Goal: Task Accomplishment & Management: Use online tool/utility

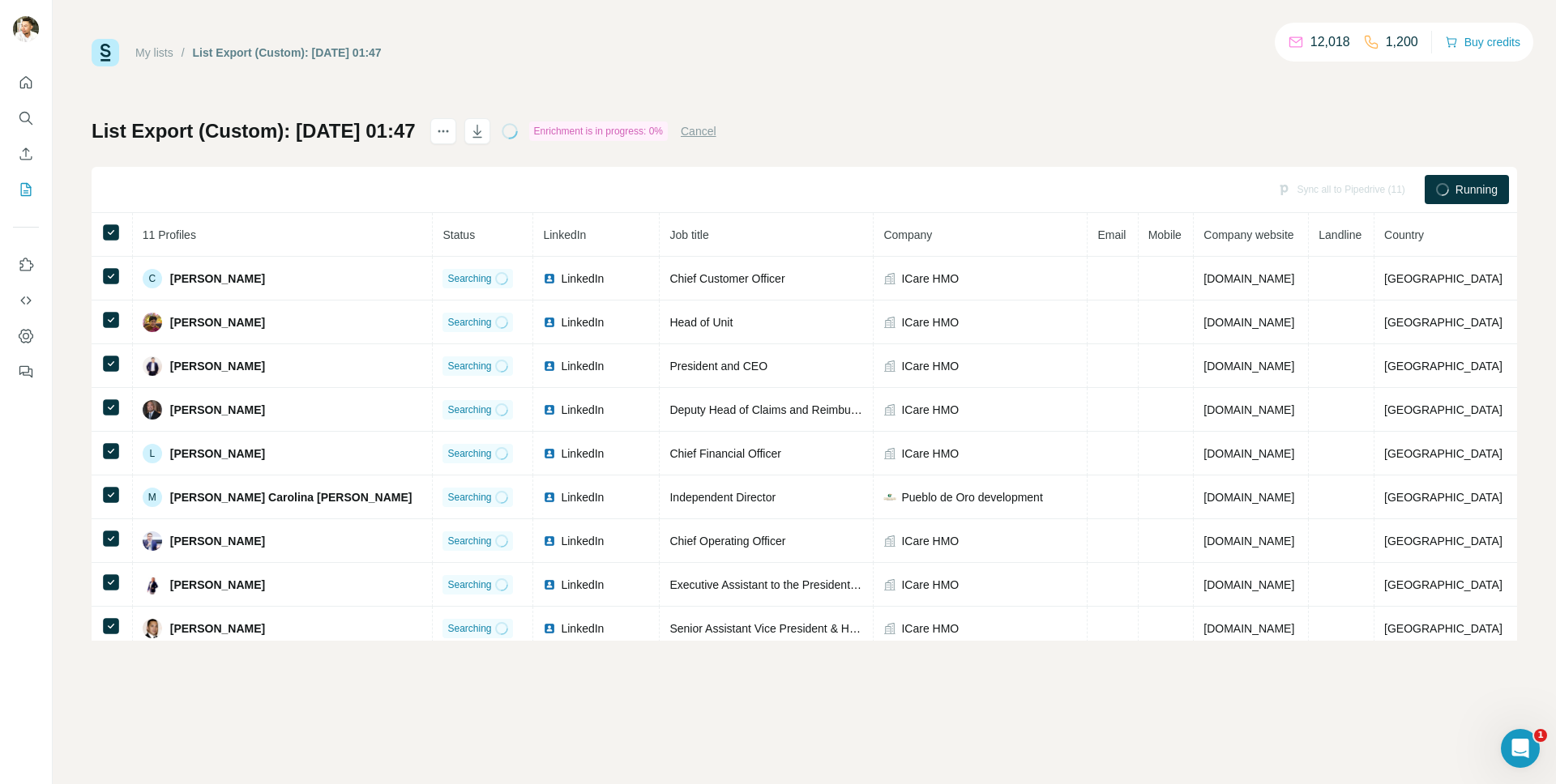
click at [413, 682] on div "My lists / List Export (Custom): [DATE] 01:47 12,018 1,200 Buy credits List Exp…" at bounding box center [804, 392] width 1503 height 784
click at [572, 767] on div "My lists / List Export (Custom): [DATE] 01:47 12,018 1,200 Buy credits List Exp…" at bounding box center [804, 392] width 1503 height 784
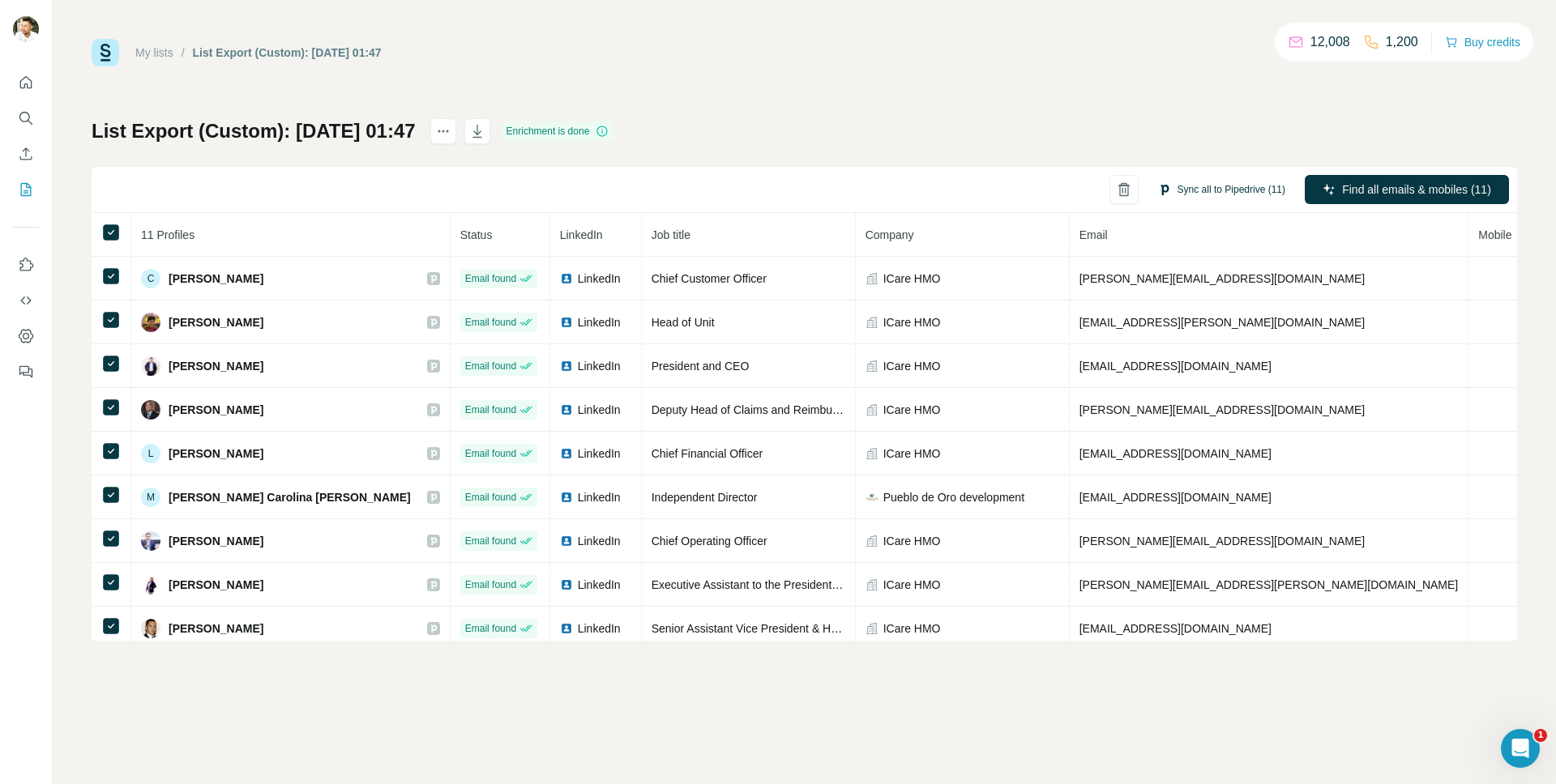
click at [1218, 189] on button "Sync all to Pipedrive (11)" at bounding box center [1222, 189] width 150 height 25
click at [1198, 323] on button "Sync all to Pipedrive" at bounding box center [1200, 311] width 180 height 32
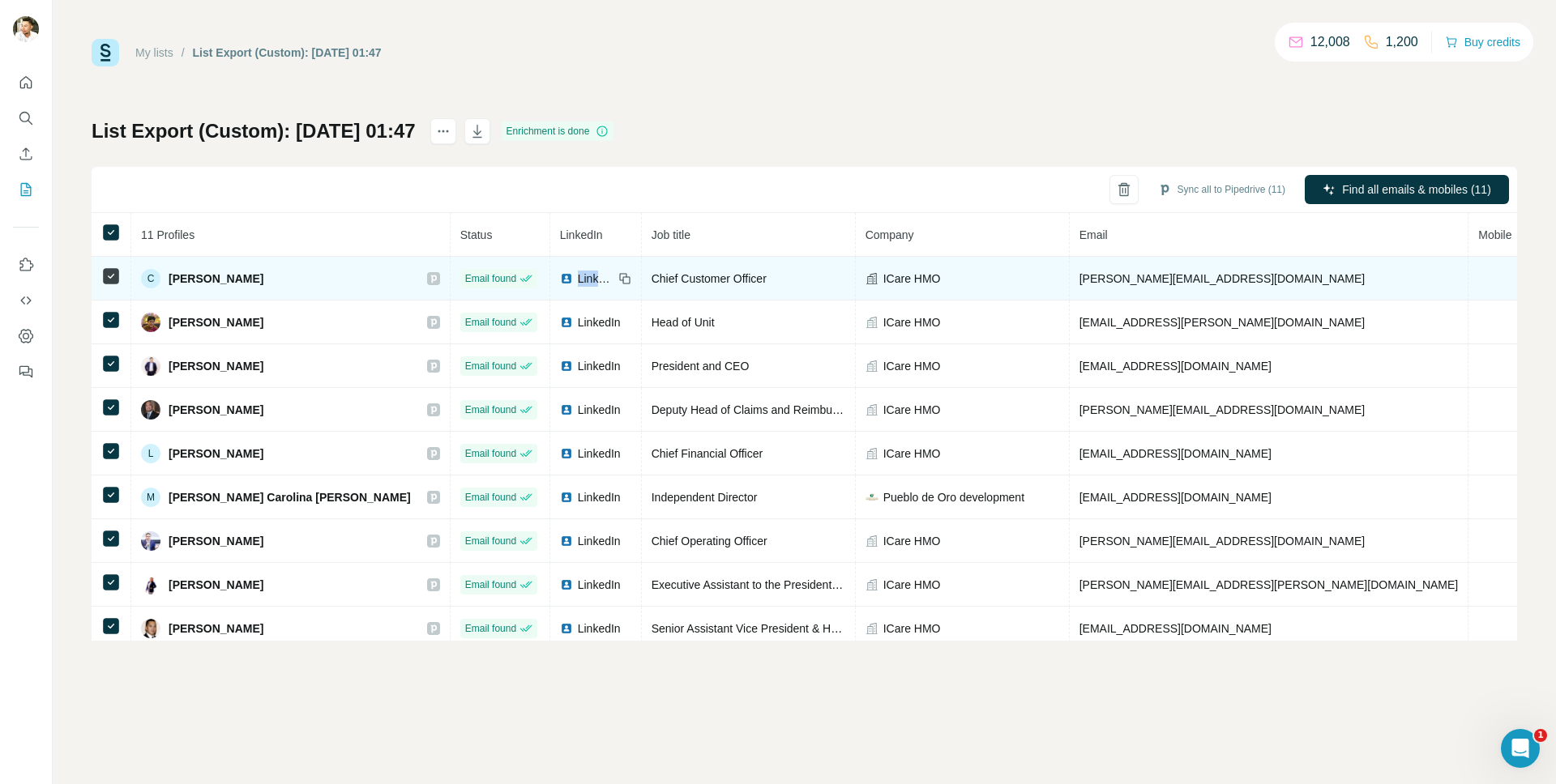
click at [578, 281] on span "LinkedIn" at bounding box center [596, 278] width 36 height 16
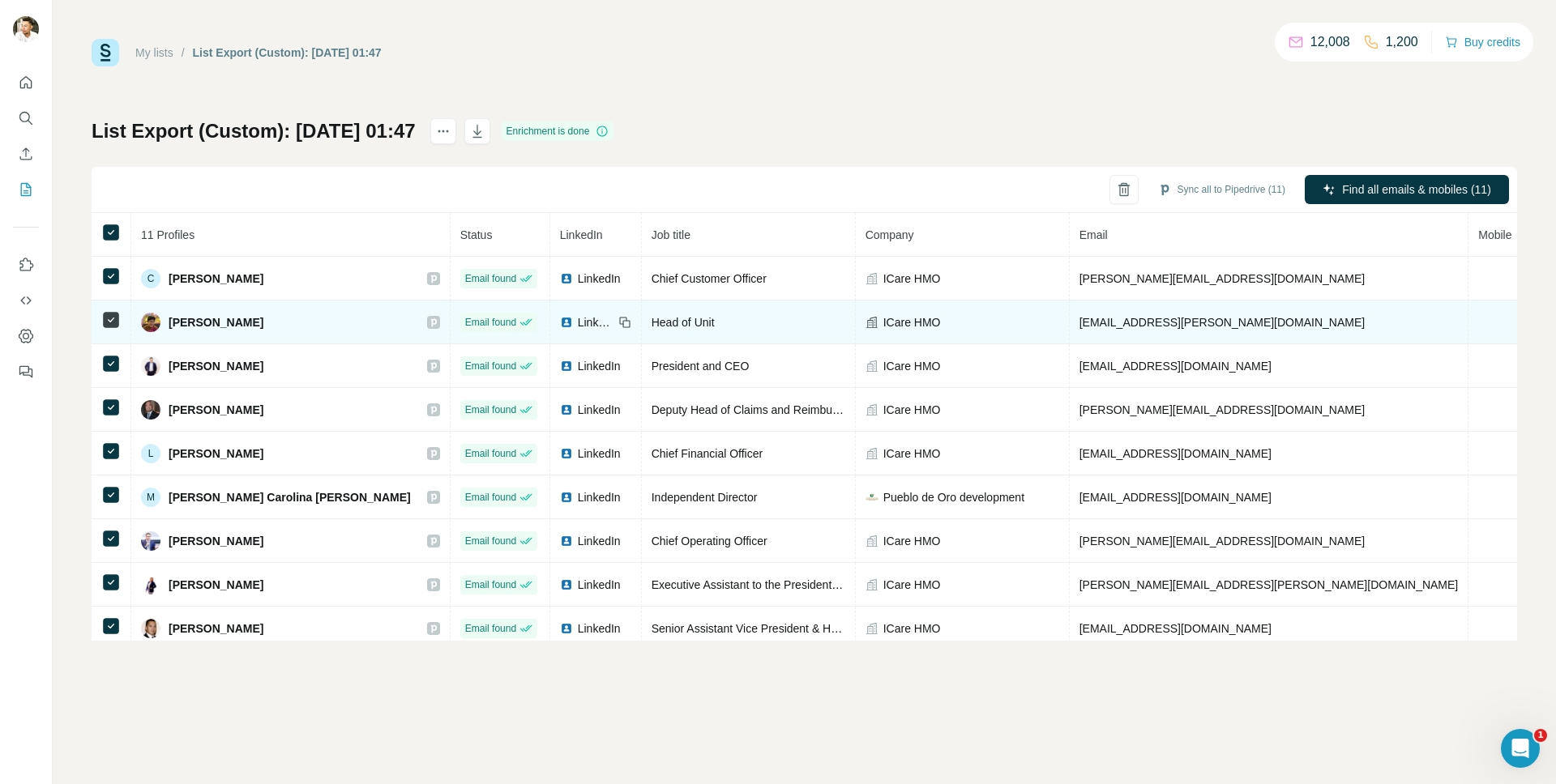
click at [578, 318] on span "LinkedIn" at bounding box center [596, 322] width 36 height 16
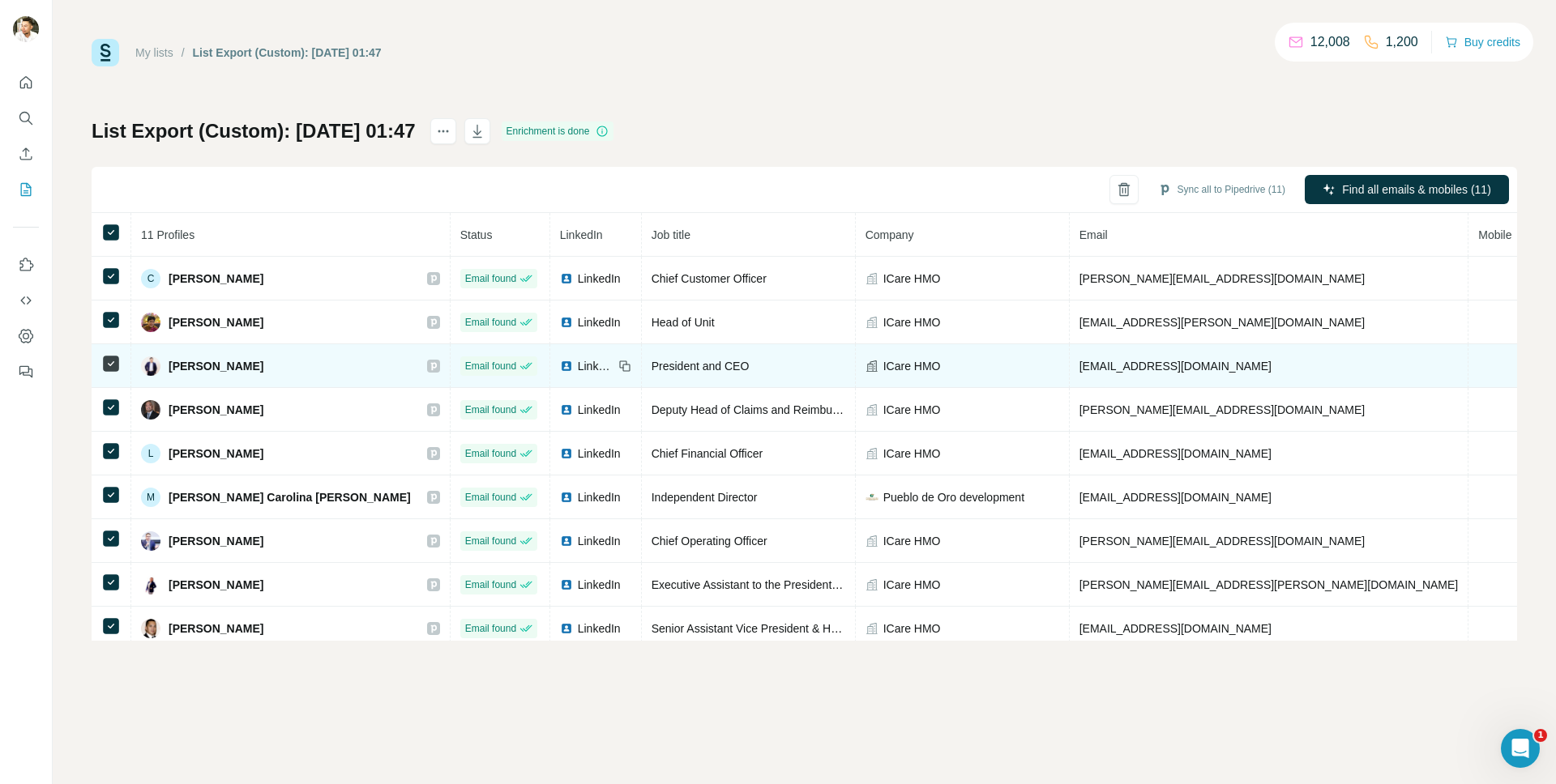
click at [578, 367] on span "LinkedIn" at bounding box center [596, 366] width 36 height 16
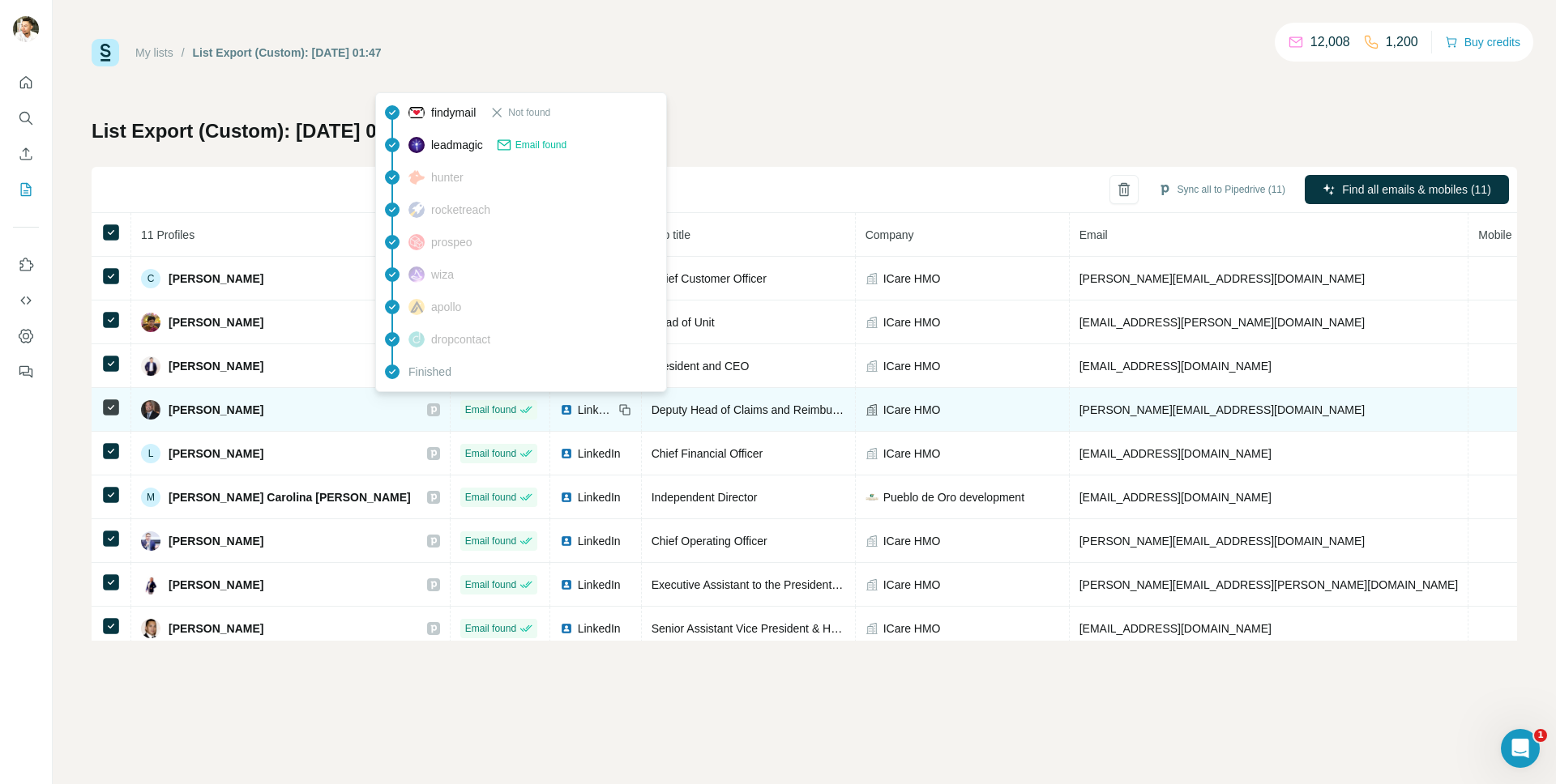
click at [465, 412] on span "Email found" at bounding box center [491, 409] width 51 height 14
click at [578, 411] on span "LinkedIn" at bounding box center [596, 409] width 36 height 16
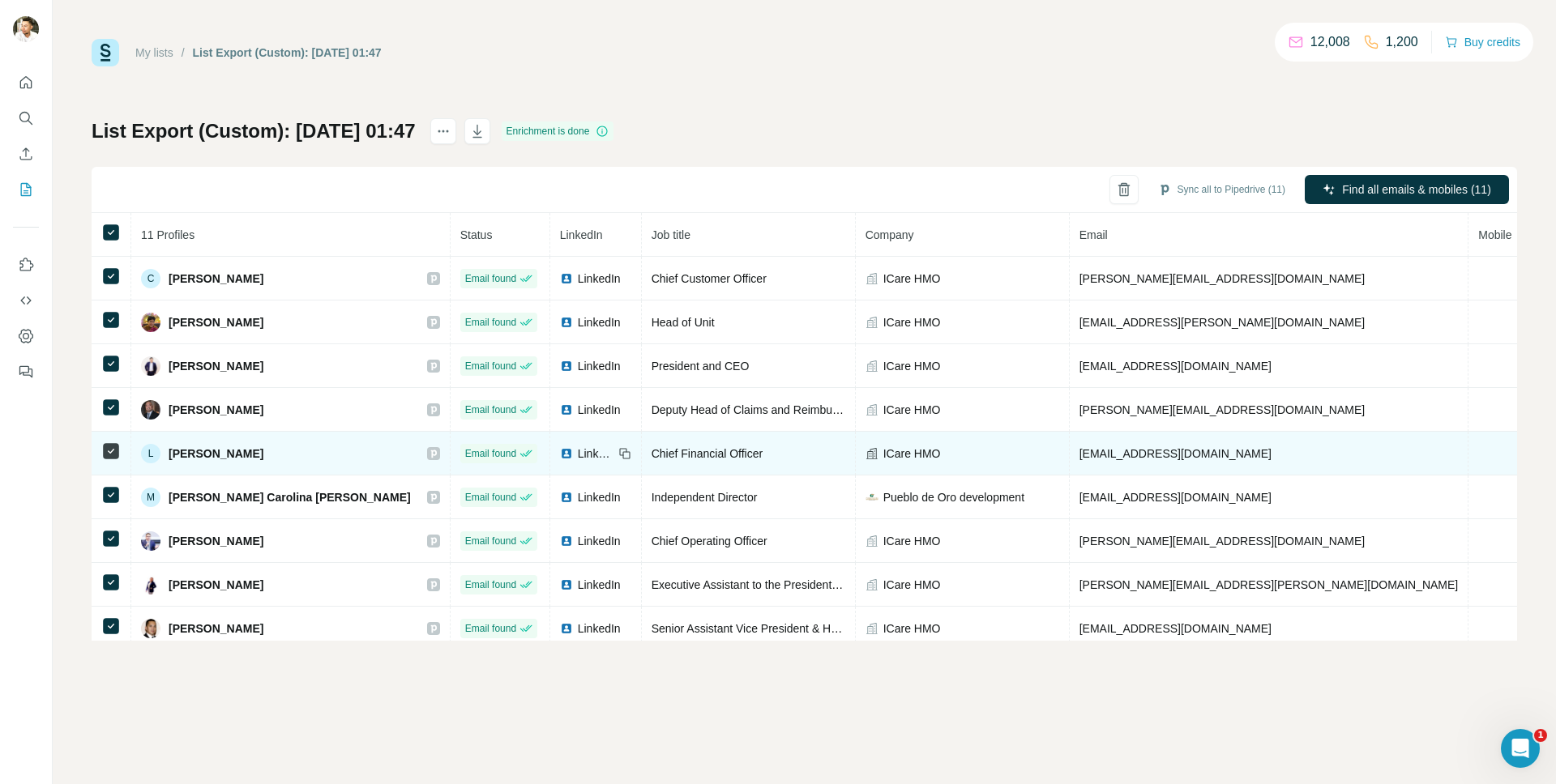
click at [578, 454] on span "LinkedIn" at bounding box center [596, 453] width 36 height 16
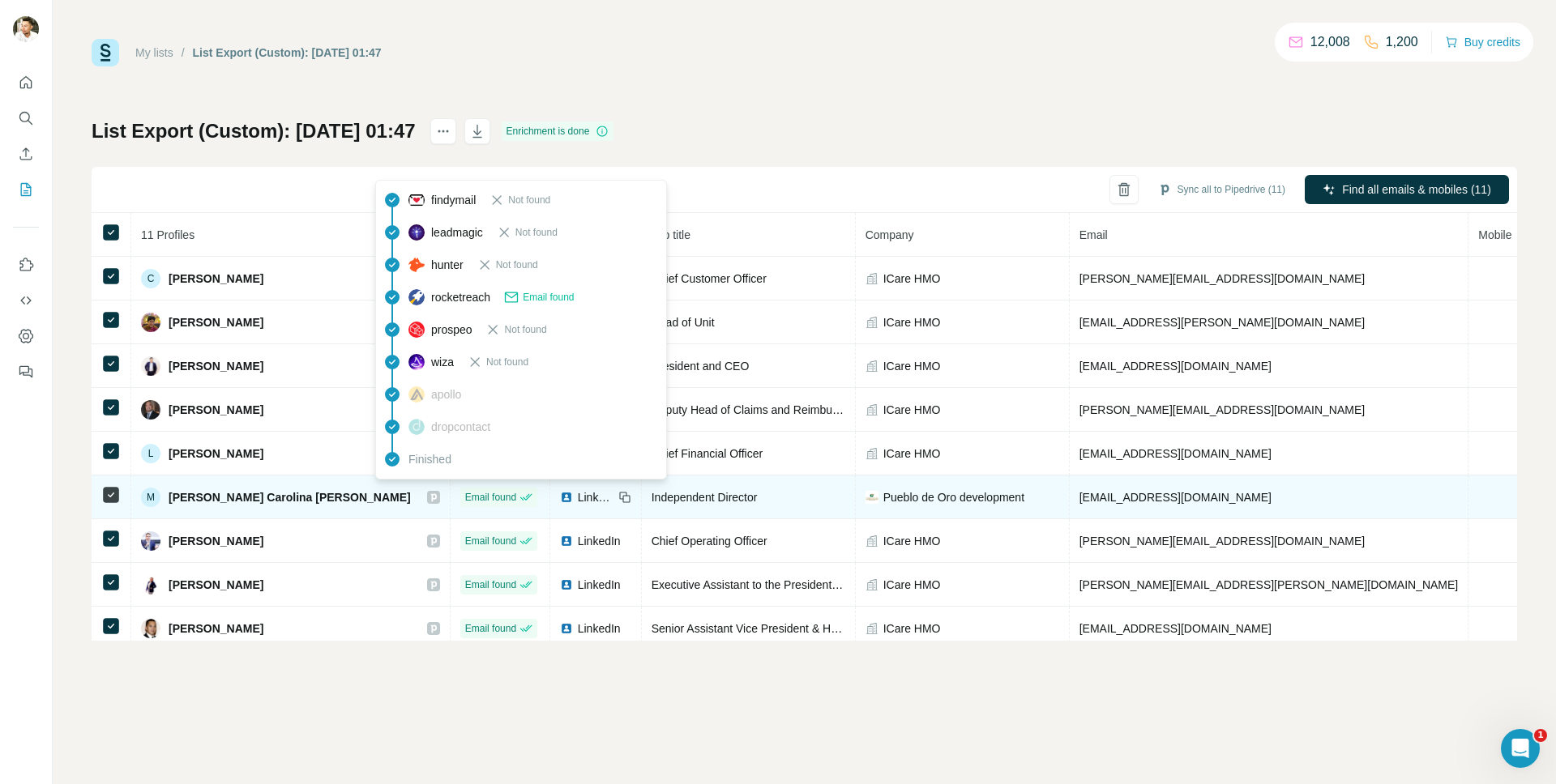
click at [465, 496] on span "Email found" at bounding box center [491, 496] width 51 height 14
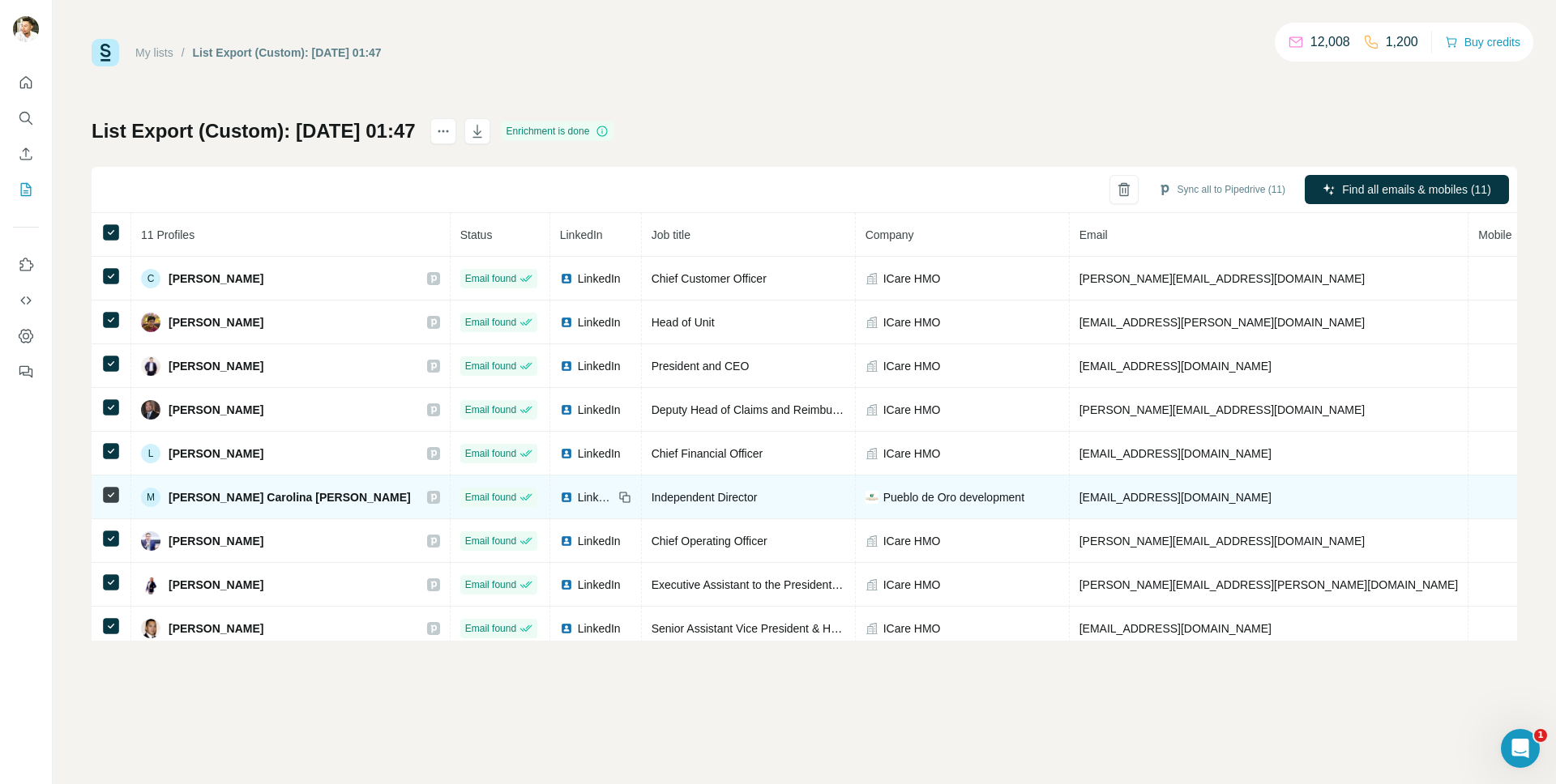
click at [578, 497] on span "LinkedIn" at bounding box center [596, 497] width 36 height 16
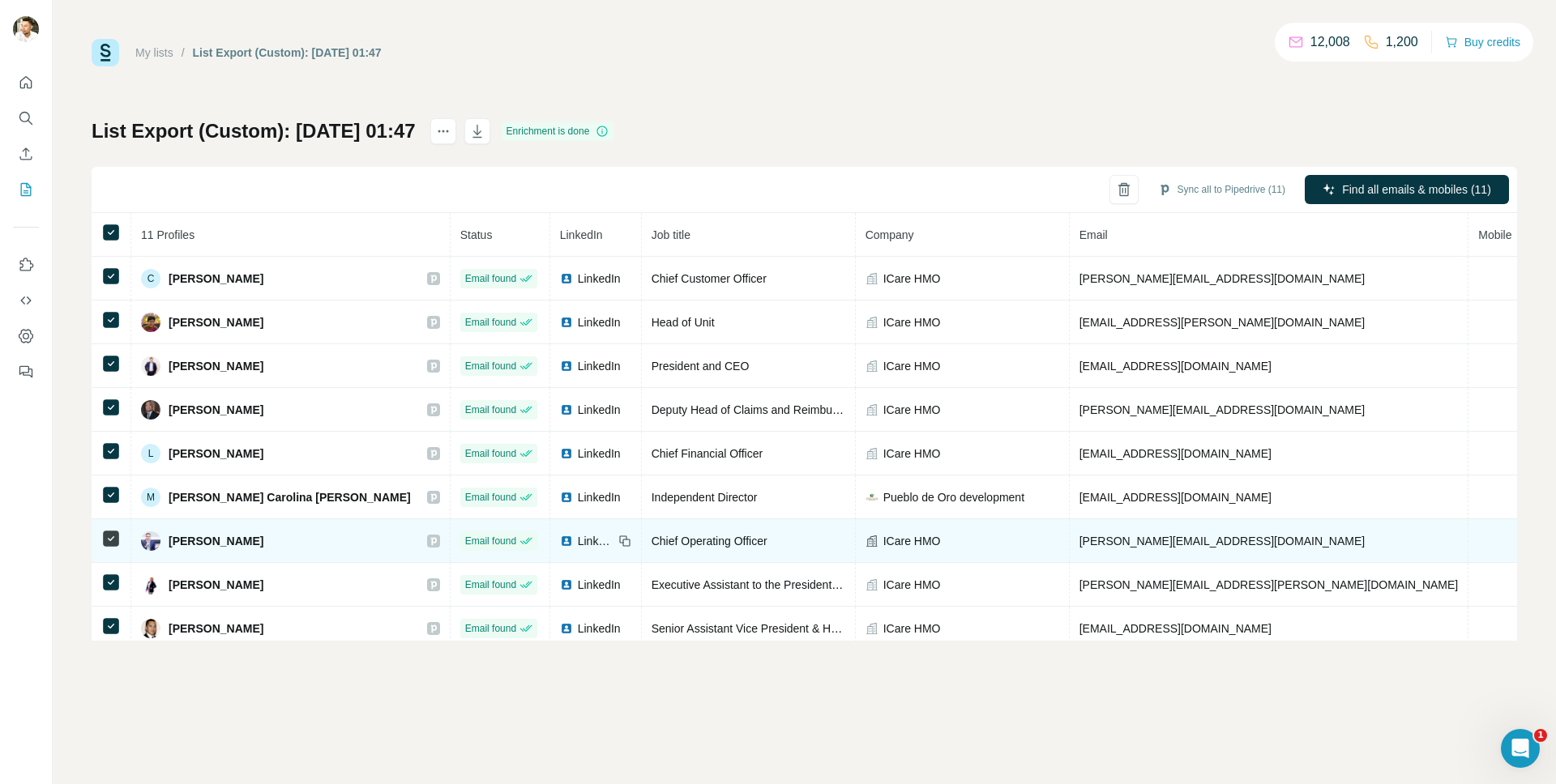
click at [578, 543] on span "LinkedIn" at bounding box center [596, 540] width 36 height 16
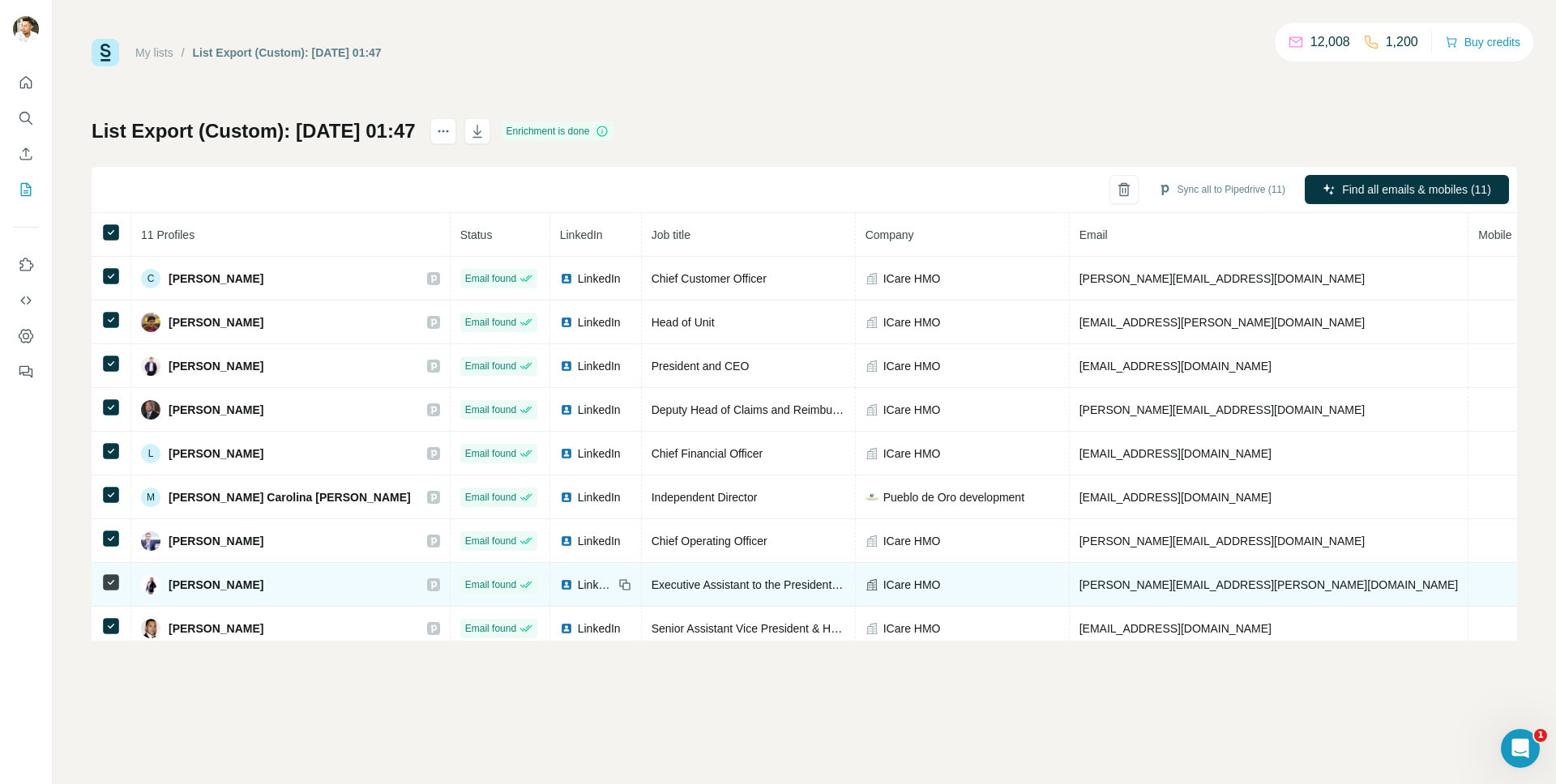
click at [578, 584] on span "LinkedIn" at bounding box center [596, 585] width 36 height 16
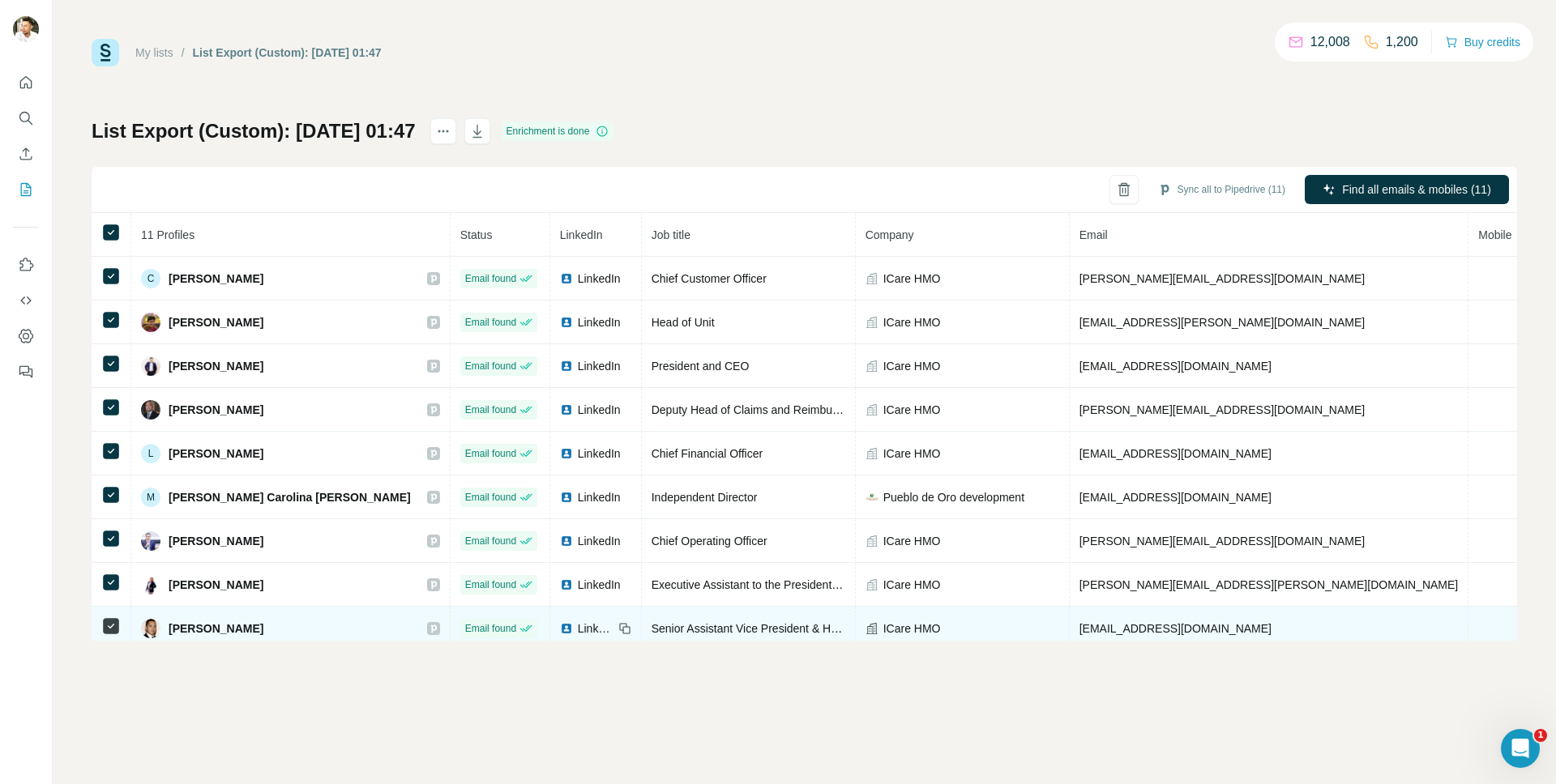
click at [578, 626] on span "LinkedIn" at bounding box center [596, 628] width 36 height 16
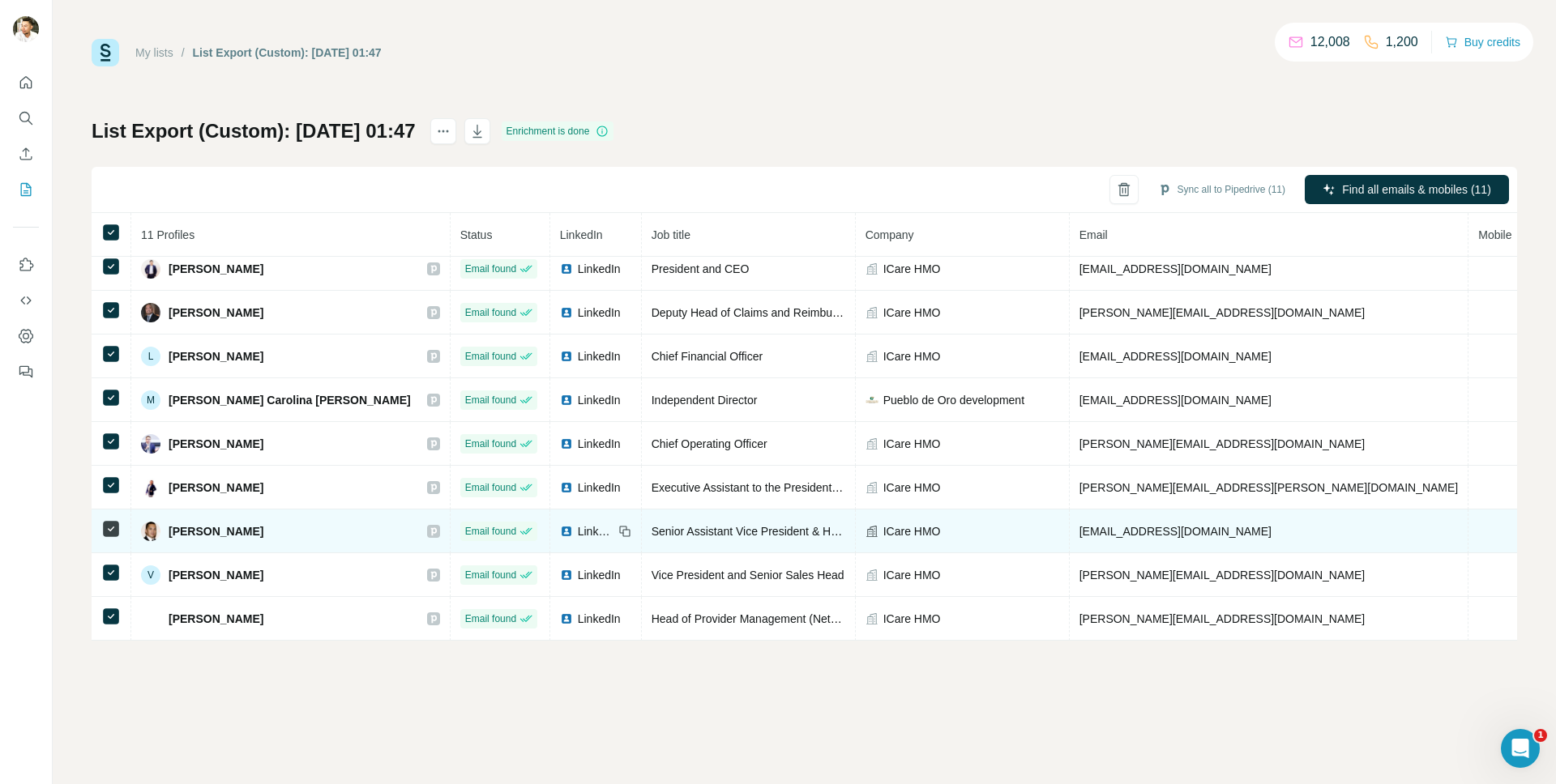
scroll to position [106, 0]
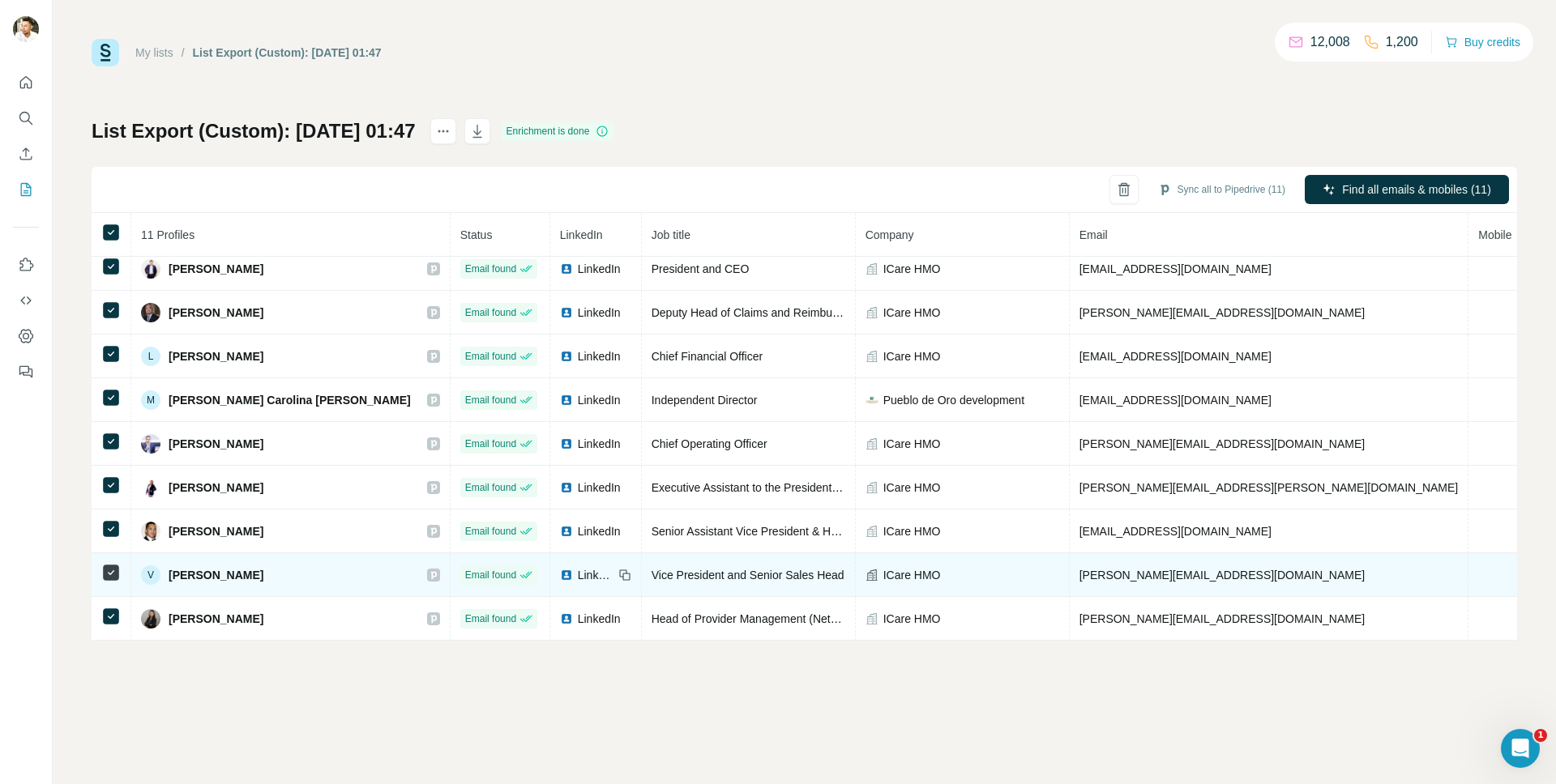
click at [578, 567] on span "LinkedIn" at bounding box center [596, 574] width 36 height 16
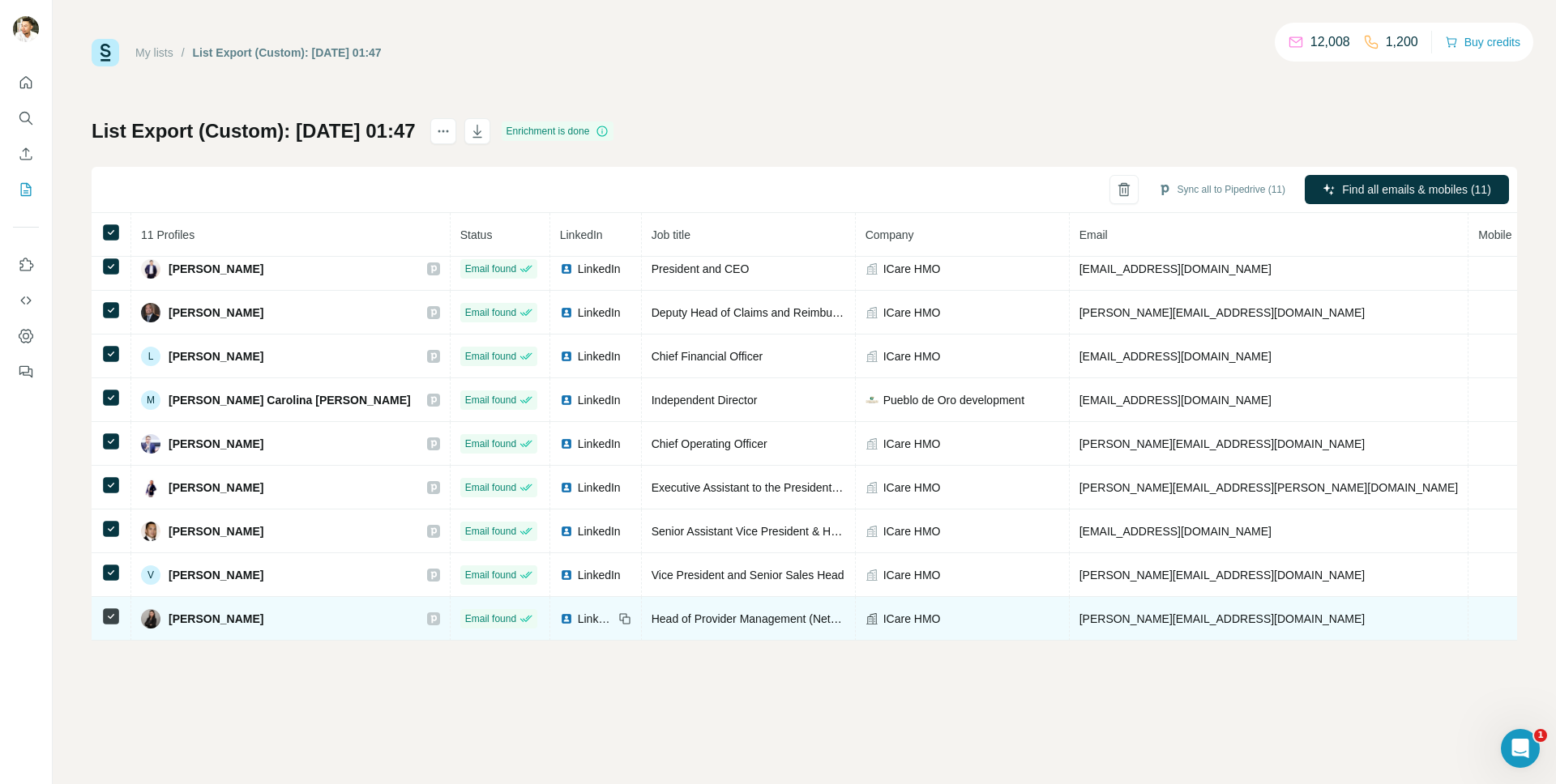
click at [578, 613] on span "LinkedIn" at bounding box center [596, 619] width 36 height 16
